Goal: Information Seeking & Learning: Learn about a topic

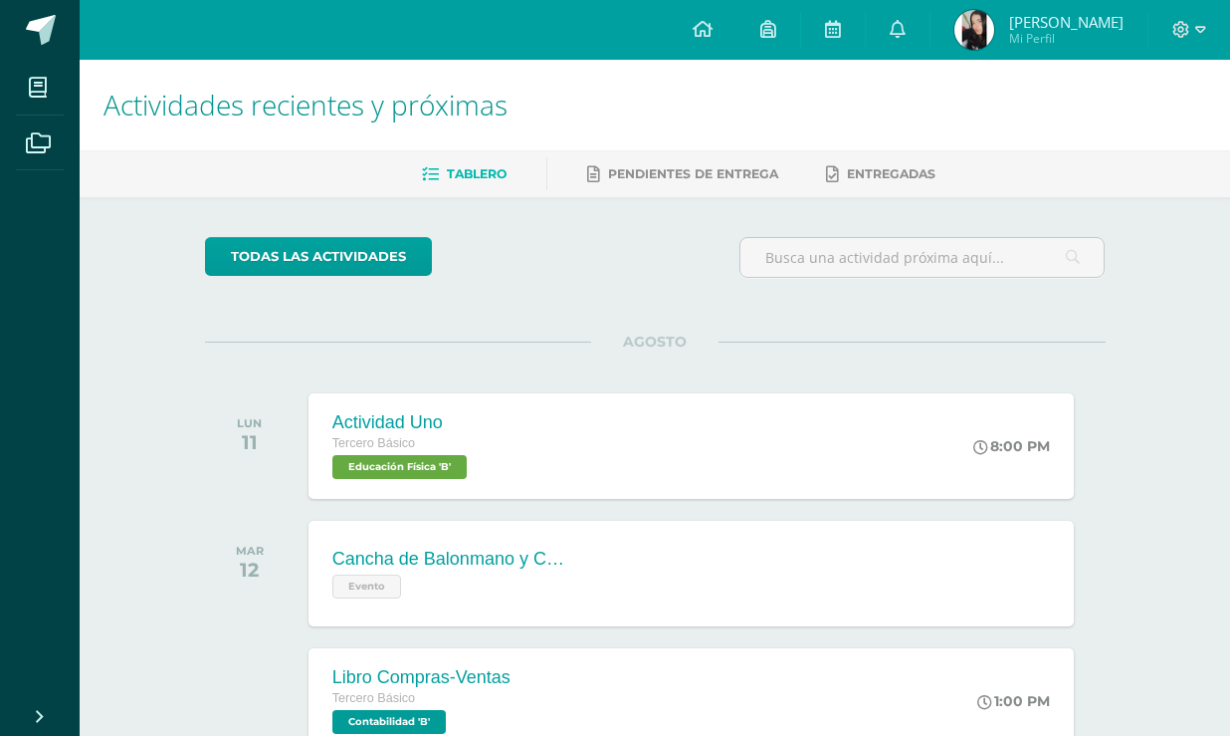
scroll to position [361, 0]
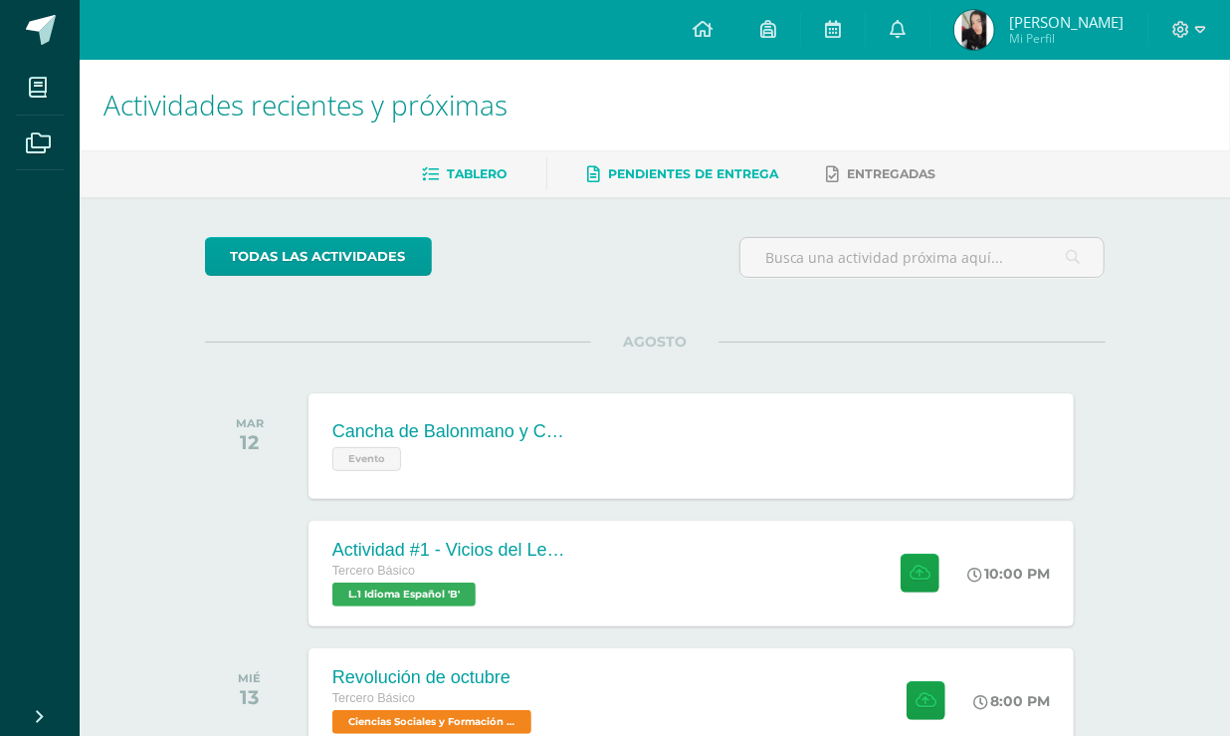
click at [463, 166] on span "Tablero" at bounding box center [477, 173] width 60 height 15
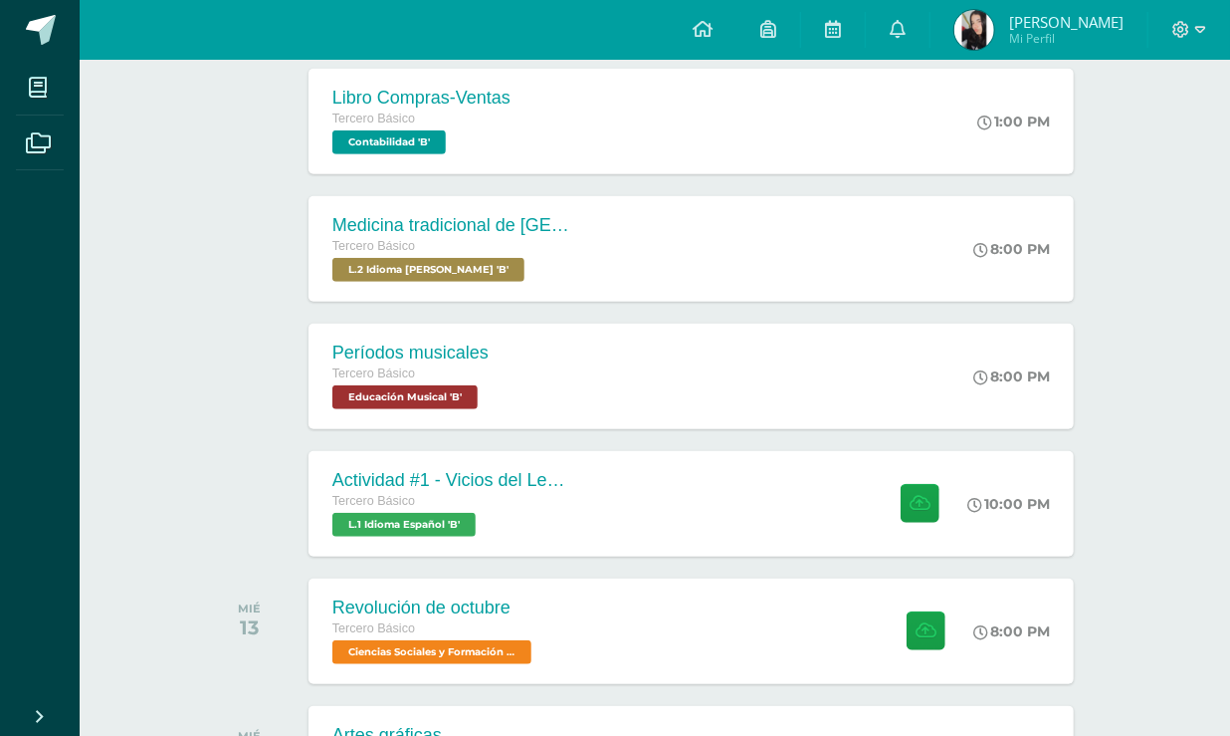
scroll to position [543, 0]
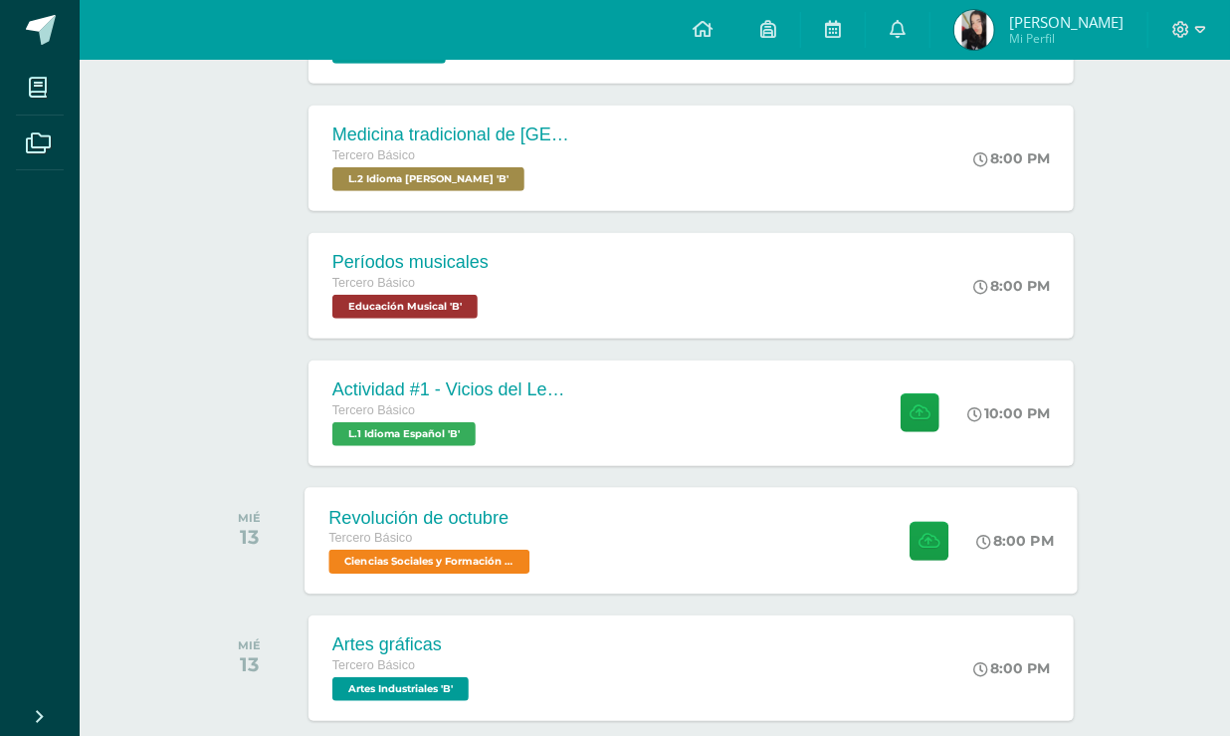
click at [456, 550] on span "Ciencias Sociales y Formación Ciudadana 'B'" at bounding box center [429, 562] width 201 height 24
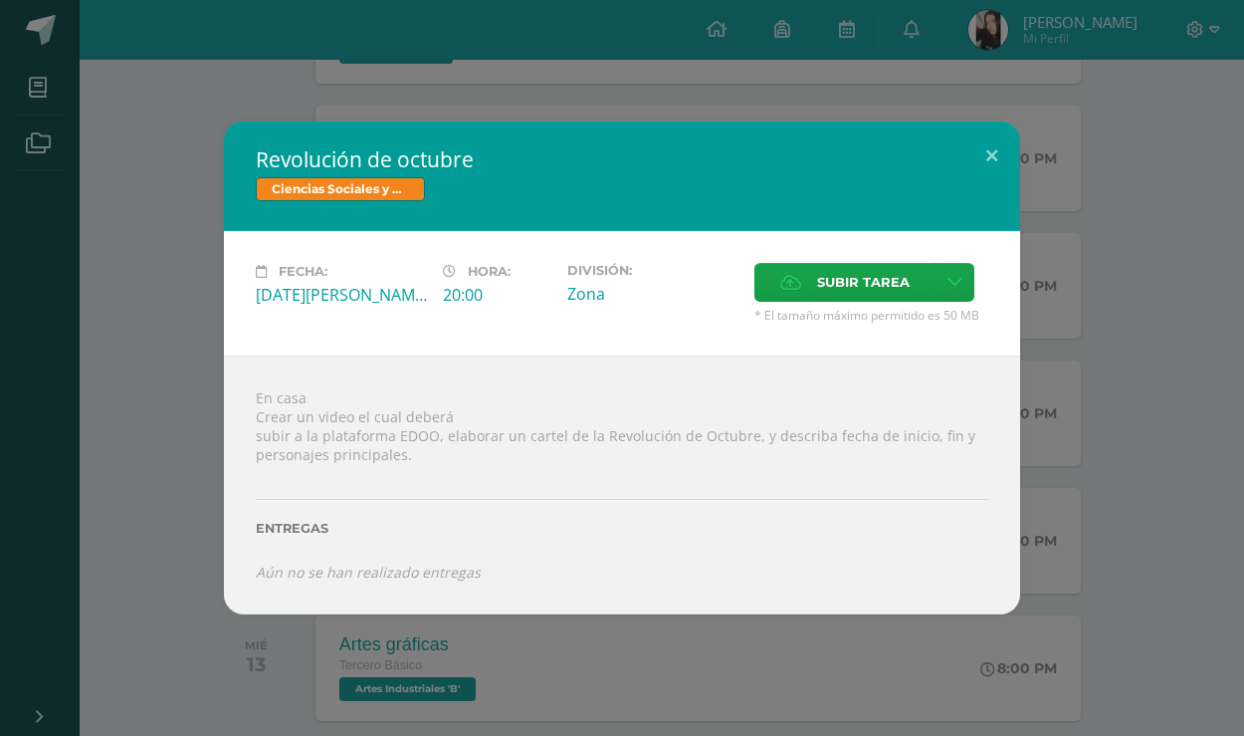
click at [187, 386] on div "Revolución de octubre Ciencias Sociales y Formación Ciudadana Fecha: Miércoles …" at bounding box center [622, 367] width 1228 height 492
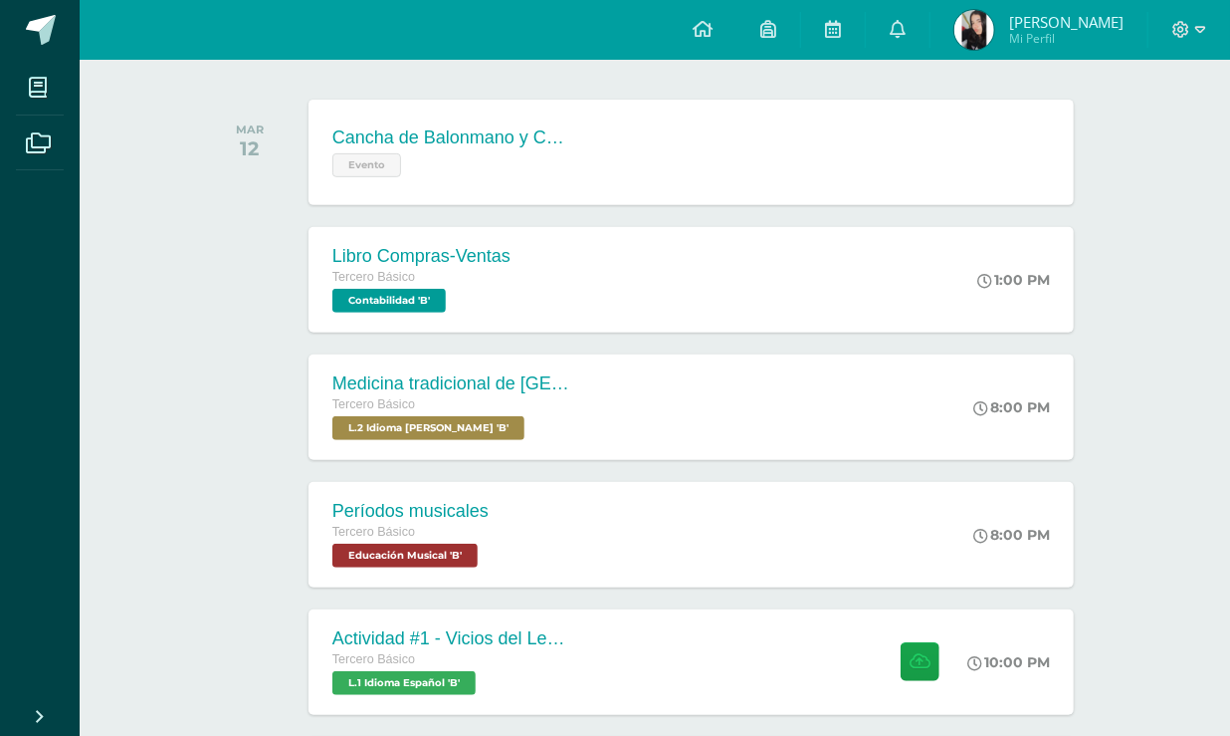
scroll to position [271, 0]
